Goal: Transaction & Acquisition: Purchase product/service

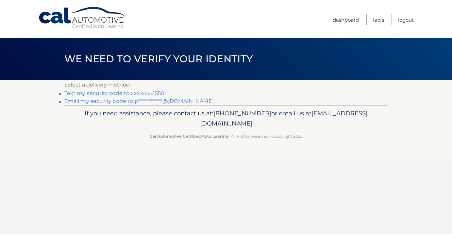
click at [143, 92] on link "Text my security code to xxx-xxx-1550" at bounding box center [114, 93] width 100 height 6
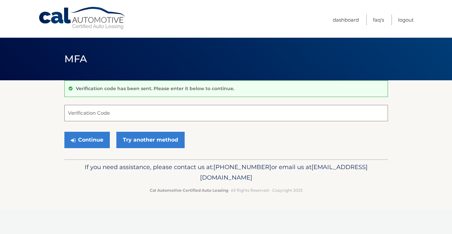
click at [144, 110] on input "Verification Code" at bounding box center [226, 113] width 324 height 16
type input "232807"
click at [99, 137] on button "Continue" at bounding box center [86, 139] width 45 height 16
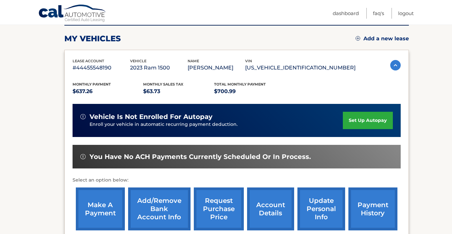
scroll to position [86, 0]
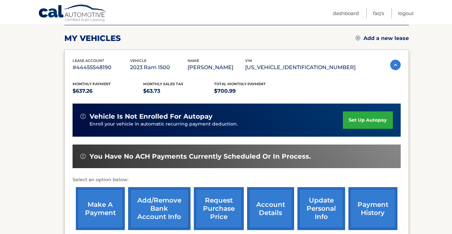
click at [107, 215] on link "make a payment" at bounding box center [100, 208] width 49 height 43
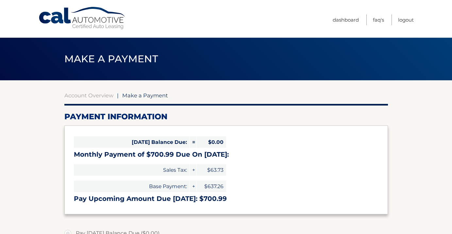
select select "YTY1YTc1MDItNzUwNy00NTRlLWI5YjgtNDVkYmNiODk1ZTEz"
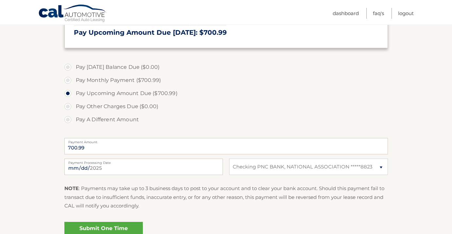
scroll to position [188, 0]
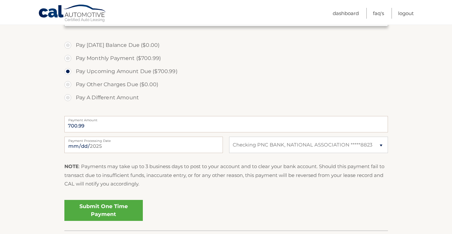
click at [124, 209] on link "Submit One Time Payment" at bounding box center [103, 210] width 79 height 21
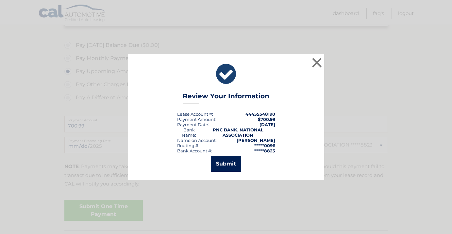
click at [220, 167] on button "Submit" at bounding box center [226, 164] width 30 height 16
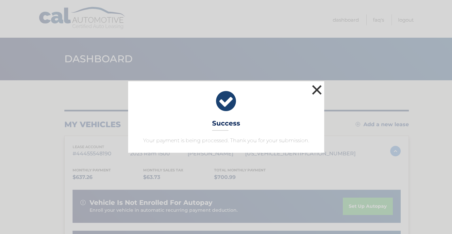
click at [319, 87] on button "×" at bounding box center [317, 89] width 13 height 13
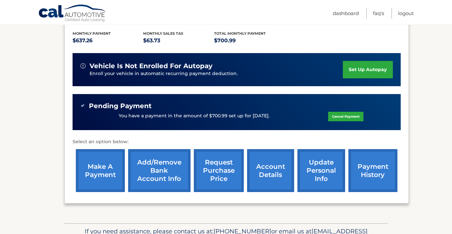
scroll to position [141, 0]
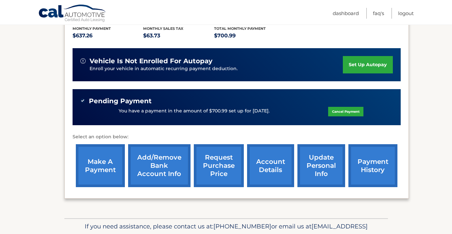
click at [272, 172] on link "account details" at bounding box center [270, 165] width 47 height 43
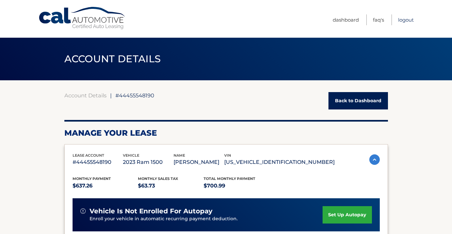
click at [409, 20] on link "Logout" at bounding box center [406, 19] width 16 height 11
